Goal: Task Accomplishment & Management: Understand process/instructions

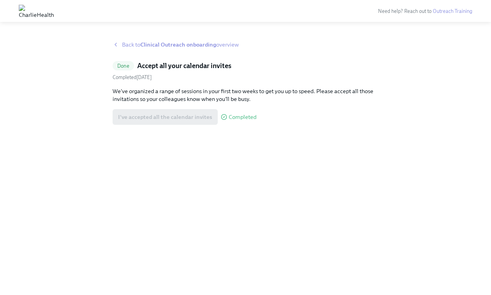
click at [202, 43] on strong "Clinical Outreach onboarding" at bounding box center [178, 44] width 76 height 7
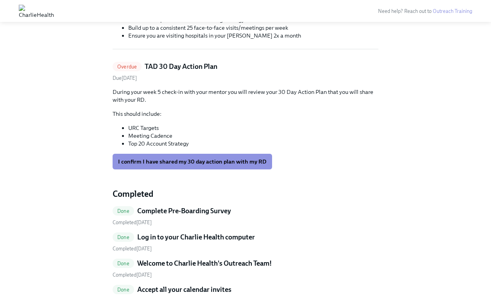
scroll to position [134, 0]
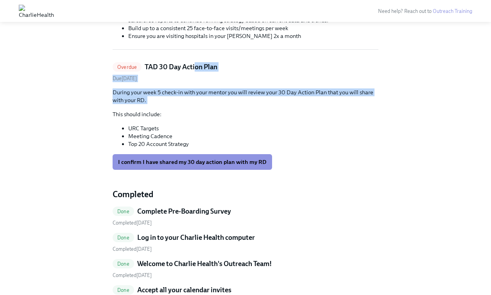
drag, startPoint x: 238, startPoint y: 106, endPoint x: 195, endPoint y: 67, distance: 57.9
click at [195, 67] on div "Overdue TAD 30 Day Action Plan Due [DATE] During your week 5 check-in with your…" at bounding box center [246, 116] width 266 height 108
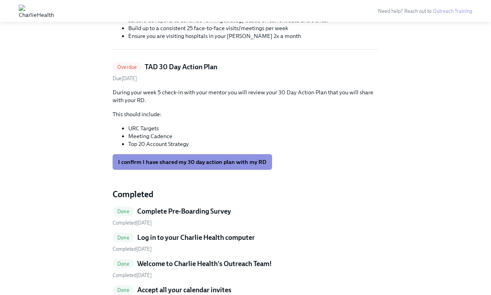
click at [245, 87] on div "Overdue TAD 30 Day Action Plan Due [DATE] During your week 5 check-in with your…" at bounding box center [246, 116] width 266 height 108
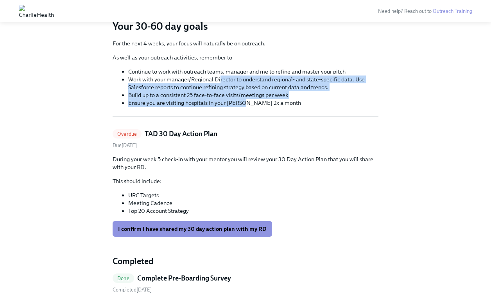
drag, startPoint x: 246, startPoint y: 106, endPoint x: 219, endPoint y: 82, distance: 35.4
click at [220, 82] on ul "Continue to work with outreach teams, manager and me to refine and master your …" at bounding box center [246, 87] width 266 height 39
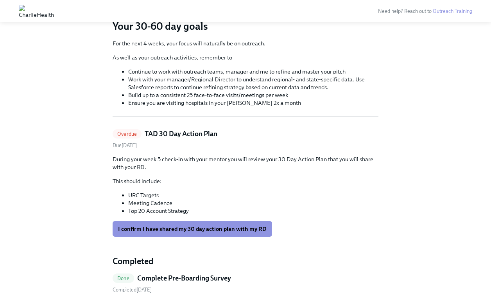
click at [219, 82] on li "Work with your manager/Regional Director to understand regional- and state-spec…" at bounding box center [253, 83] width 250 height 16
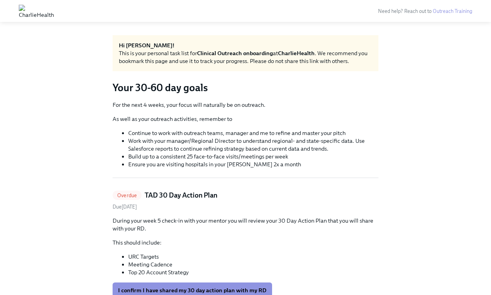
scroll to position [0, 0]
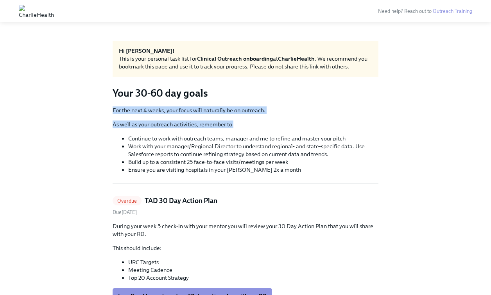
drag, startPoint x: 215, startPoint y: 132, endPoint x: 178, endPoint y: 103, distance: 47.1
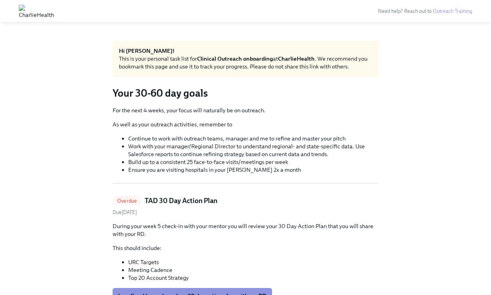
click at [195, 112] on p "For the next 4 weeks, your focus will naturally be on outreach." at bounding box center [246, 110] width 266 height 8
drag, startPoint x: 168, startPoint y: 108, endPoint x: 191, endPoint y: 119, distance: 25.2
click at [191, 119] on div "For the next 4 weeks, your focus will naturally be on outreach. As well as your…" at bounding box center [246, 139] width 266 height 67
click at [233, 143] on li "Work with your manager/Regional Director to understand regional- and state-spec…" at bounding box center [253, 150] width 250 height 16
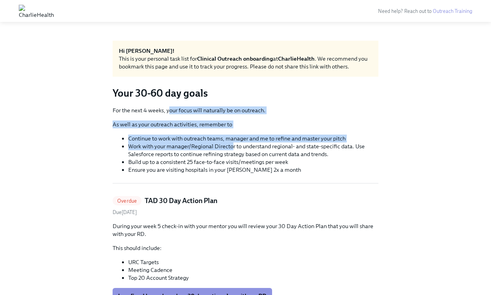
drag, startPoint x: 233, startPoint y: 143, endPoint x: 168, endPoint y: 109, distance: 73.8
click at [168, 109] on div "For the next 4 weeks, your focus will naturally be on outreach. As well as your…" at bounding box center [246, 139] width 266 height 67
click at [168, 109] on p "For the next 4 weeks, your focus will naturally be on outreach." at bounding box center [246, 110] width 266 height 8
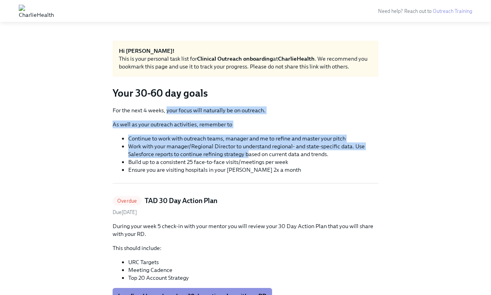
drag, startPoint x: 166, startPoint y: 110, endPoint x: 248, endPoint y: 155, distance: 93.3
click at [248, 155] on div "For the next 4 weeks, your focus will naturally be on outreach. As well as your…" at bounding box center [246, 139] width 266 height 67
click at [248, 155] on li "Work with your manager/Regional Director to understand regional- and state-spec…" at bounding box center [253, 150] width 250 height 16
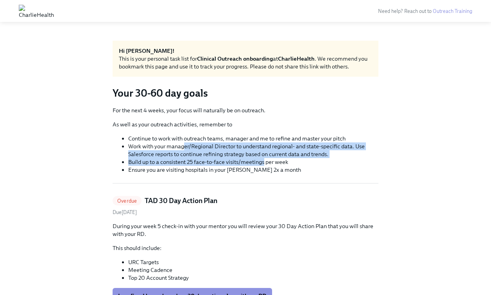
drag, startPoint x: 264, startPoint y: 164, endPoint x: 183, endPoint y: 149, distance: 82.2
click at [183, 149] on ul "Continue to work with outreach teams, manager and me to refine and master your …" at bounding box center [246, 154] width 266 height 39
click at [183, 150] on li "Work with your manager/Regional Director to understand regional- and state-spec…" at bounding box center [253, 150] width 250 height 16
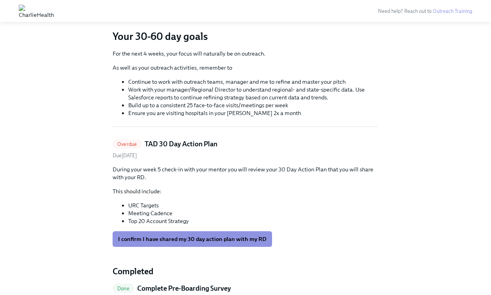
scroll to position [67, 0]
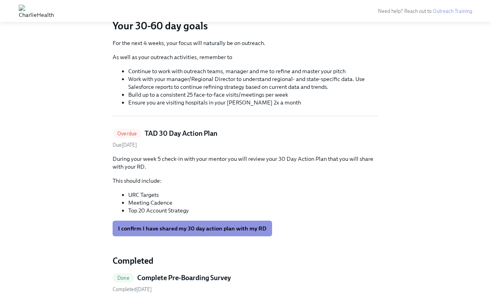
drag, startPoint x: 247, startPoint y: 184, endPoint x: 242, endPoint y: 137, distance: 47.2
click at [242, 136] on div "Overdue TAD 30 Day Action Plan Due [DATE] During your week 5 check-in with your…" at bounding box center [246, 183] width 266 height 108
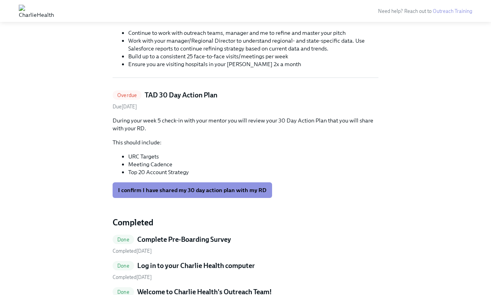
scroll to position [0, 0]
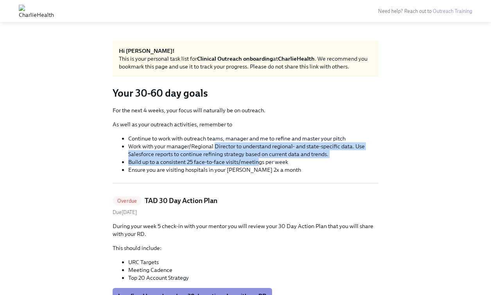
drag, startPoint x: 259, startPoint y: 162, endPoint x: 215, endPoint y: 145, distance: 47.0
click at [215, 145] on ul "Continue to work with outreach teams, manager and me to refine and master your …" at bounding box center [246, 154] width 266 height 39
click at [215, 145] on li "Work with your manager/Regional Director to understand regional- and state-spec…" at bounding box center [253, 150] width 250 height 16
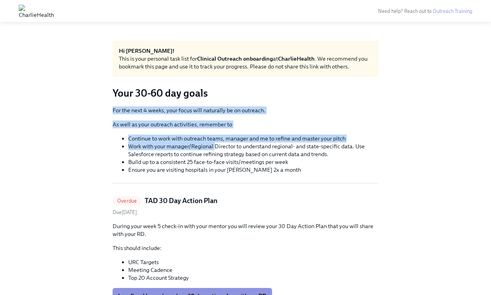
drag, startPoint x: 215, startPoint y: 145, endPoint x: 270, endPoint y: 172, distance: 61.0
click at [270, 172] on ul "Continue to work with outreach teams, manager and me to refine and master your …" at bounding box center [246, 154] width 266 height 39
click at [270, 171] on li "Ensure you are visiting hospitals in your [PERSON_NAME] 2x a month" at bounding box center [253, 170] width 250 height 8
